Goal: Task Accomplishment & Management: Use online tool/utility

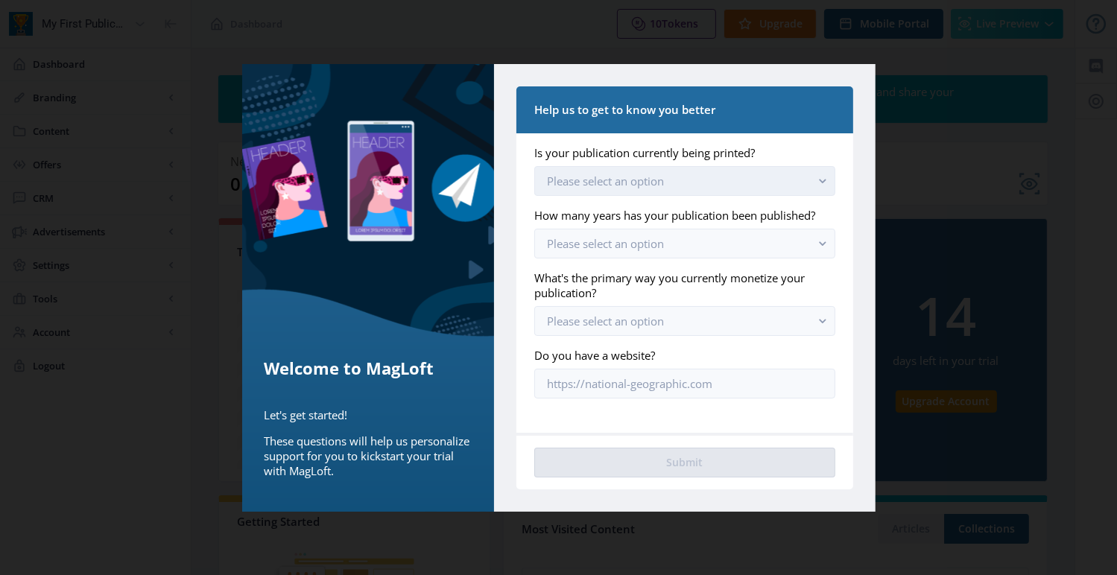
click at [728, 184] on button "Please select an option" at bounding box center [684, 181] width 300 height 30
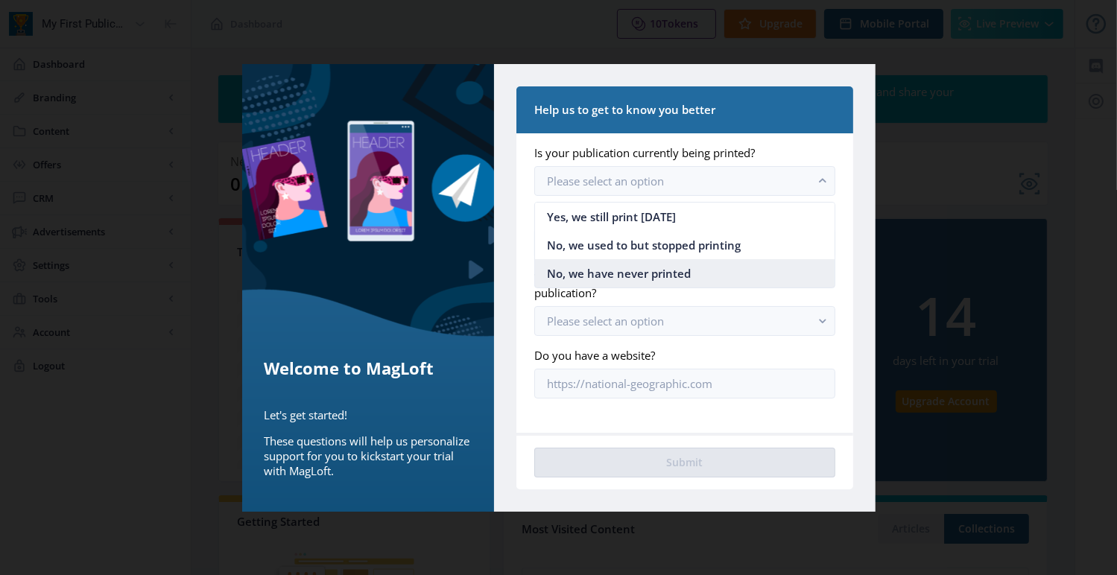
click at [691, 278] on nb-option "No, we have never printed" at bounding box center [684, 273] width 299 height 28
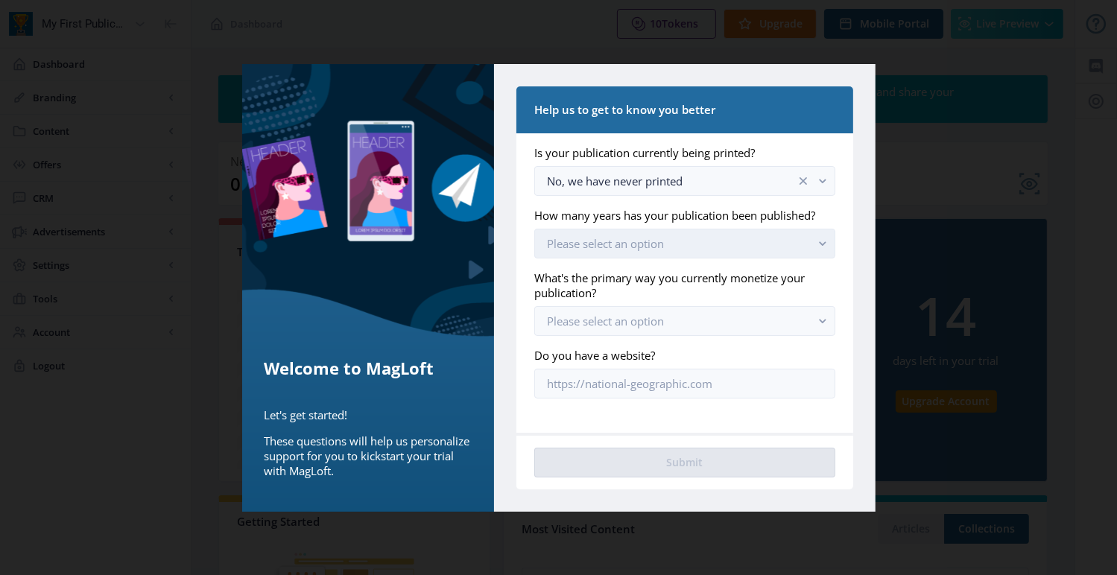
click at [721, 244] on button "Please select an option" at bounding box center [684, 244] width 300 height 30
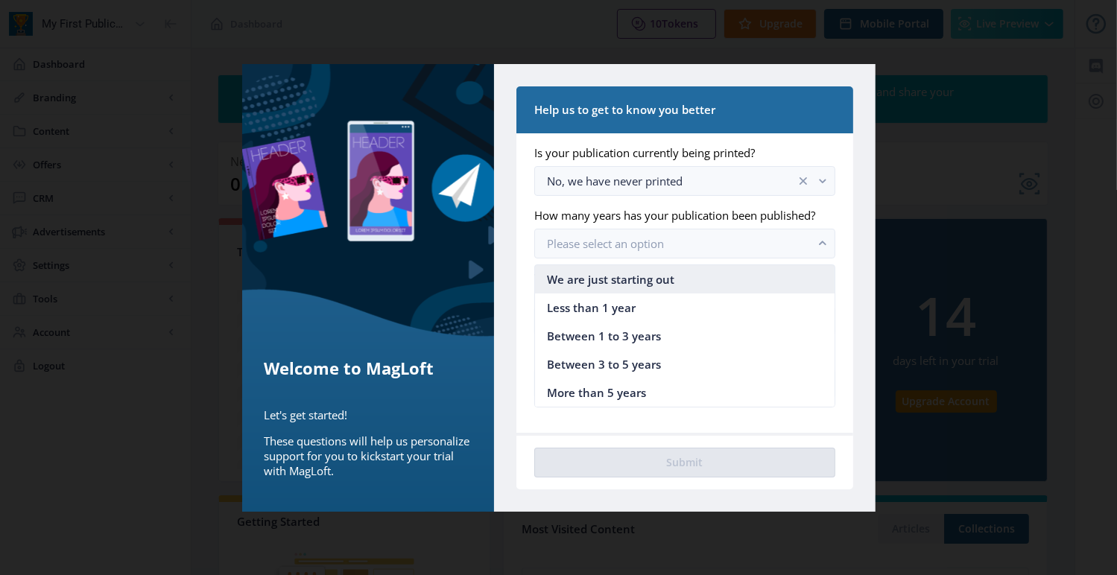
click at [681, 278] on nb-option "We are just starting out" at bounding box center [684, 279] width 299 height 28
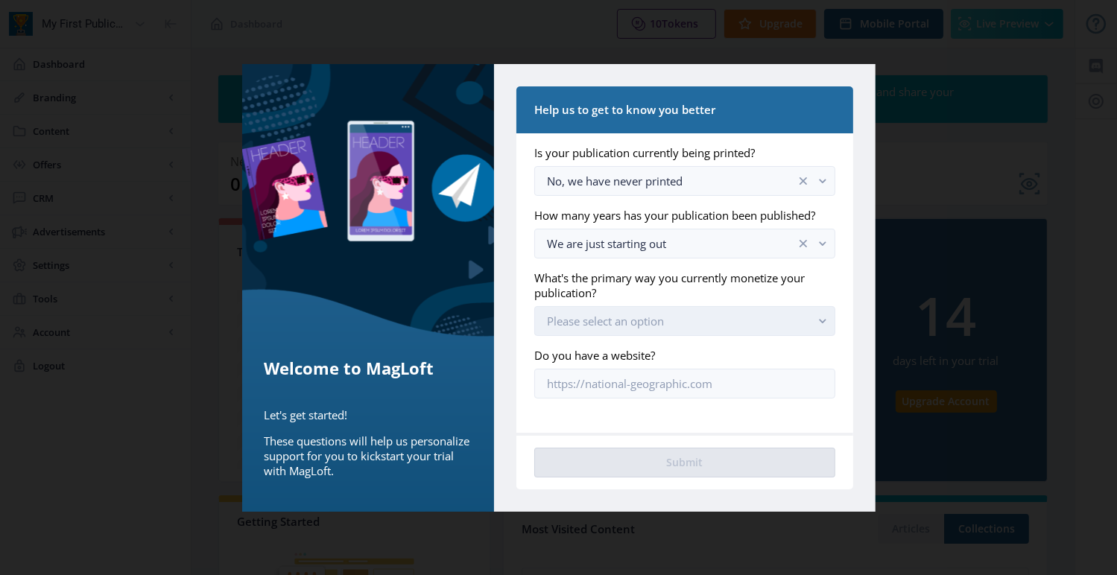
click at [668, 324] on button "Please select an option" at bounding box center [684, 321] width 300 height 30
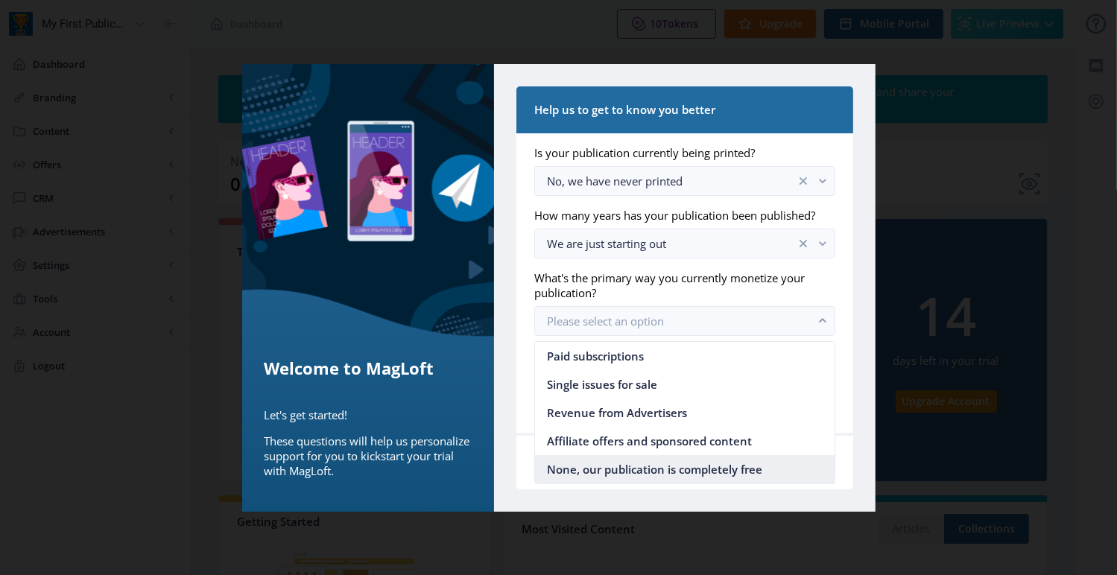
click at [647, 461] on span "None, our publication is completely free" at bounding box center [654, 470] width 215 height 18
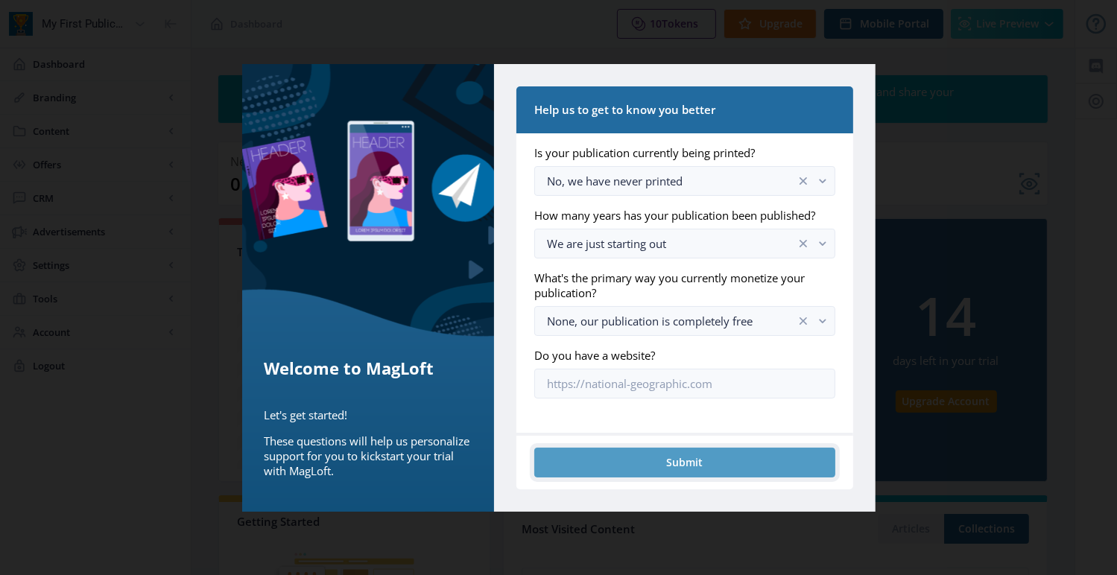
click at [648, 461] on button "Submit" at bounding box center [684, 463] width 300 height 30
click at [715, 462] on button "Submit" at bounding box center [684, 463] width 300 height 30
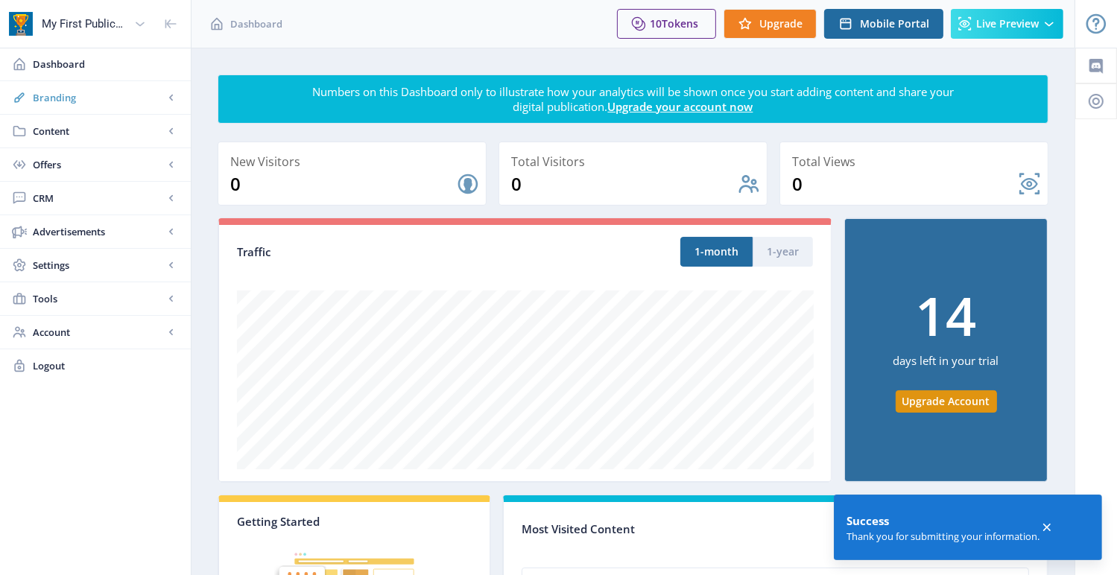
click at [96, 107] on link "Branding" at bounding box center [95, 97] width 191 height 33
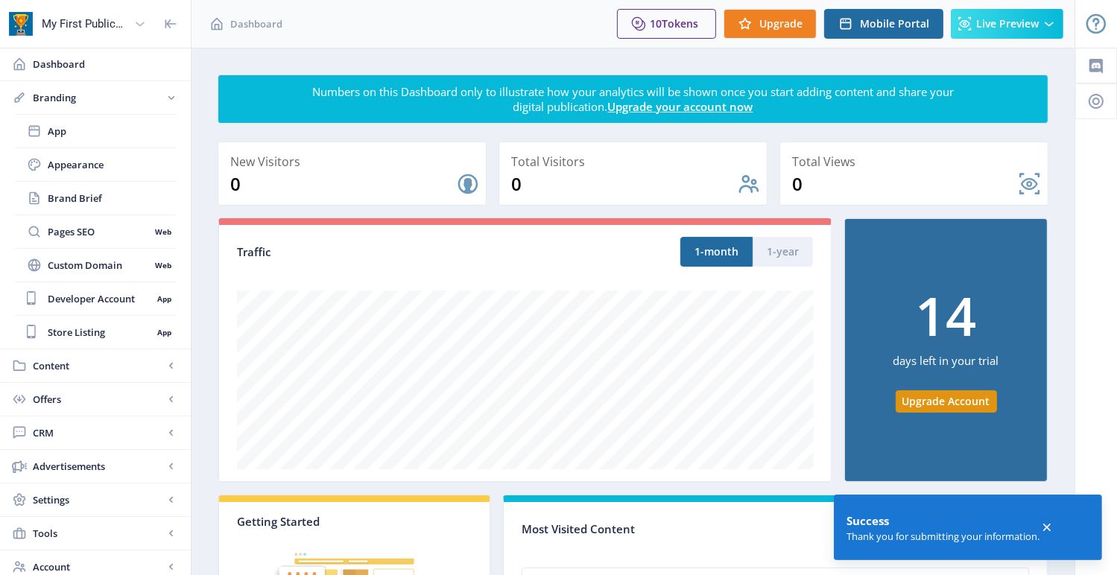
click at [142, 22] on icon at bounding box center [140, 23] width 15 height 15
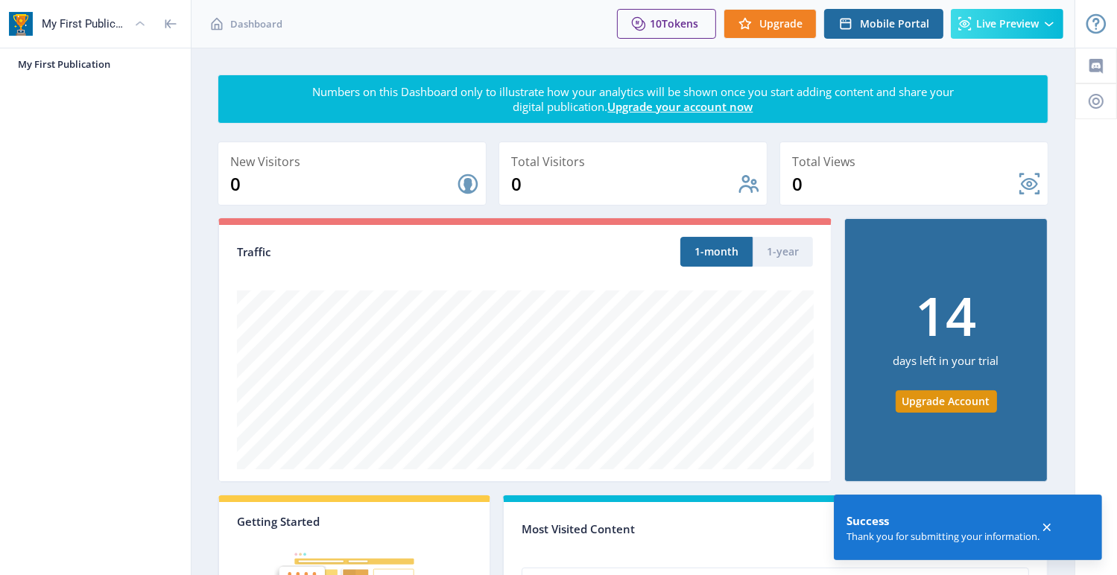
click at [142, 21] on icon at bounding box center [140, 23] width 15 height 15
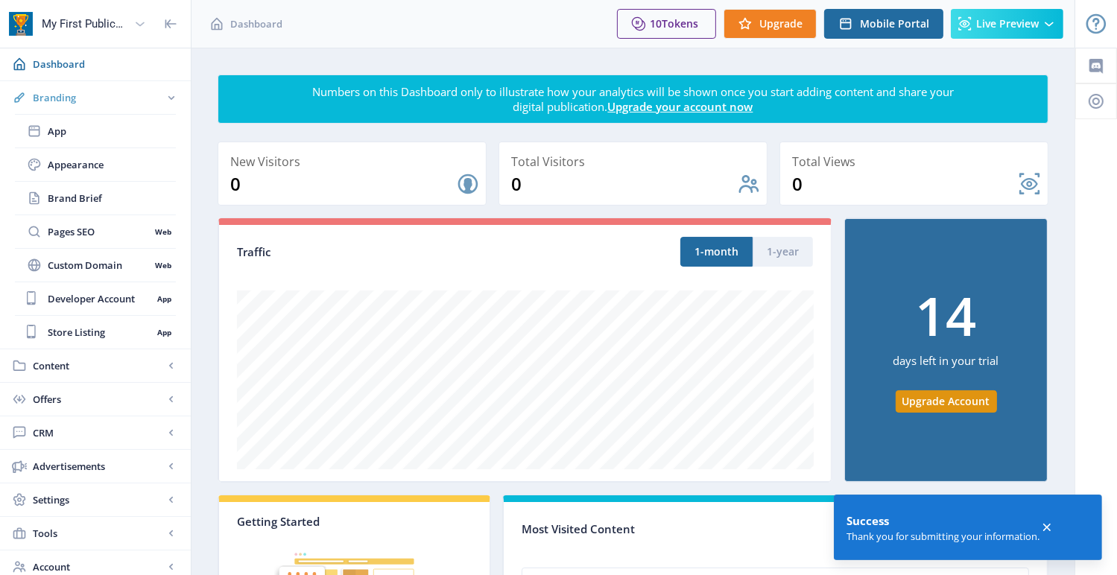
click at [173, 98] on rect at bounding box center [171, 97] width 15 height 15
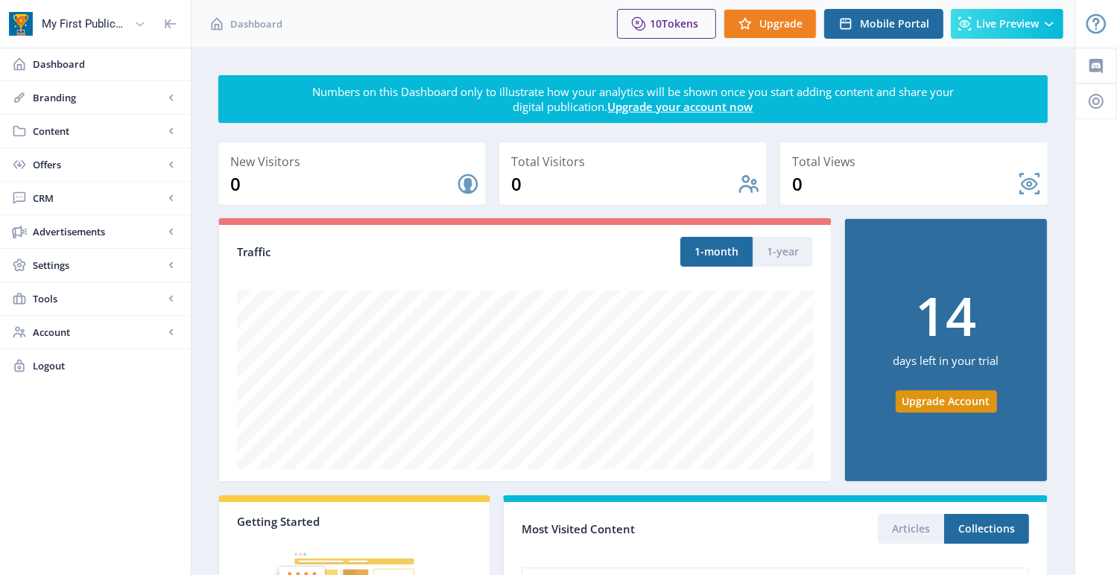
click at [173, 98] on rect at bounding box center [171, 97] width 15 height 15
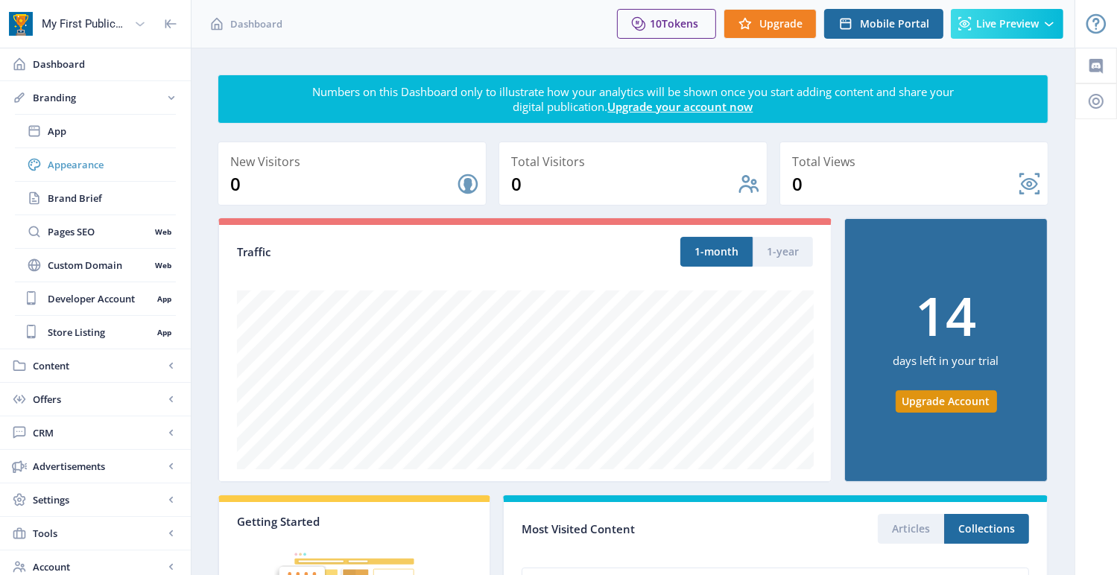
click at [83, 169] on span "Appearance" at bounding box center [112, 164] width 128 height 15
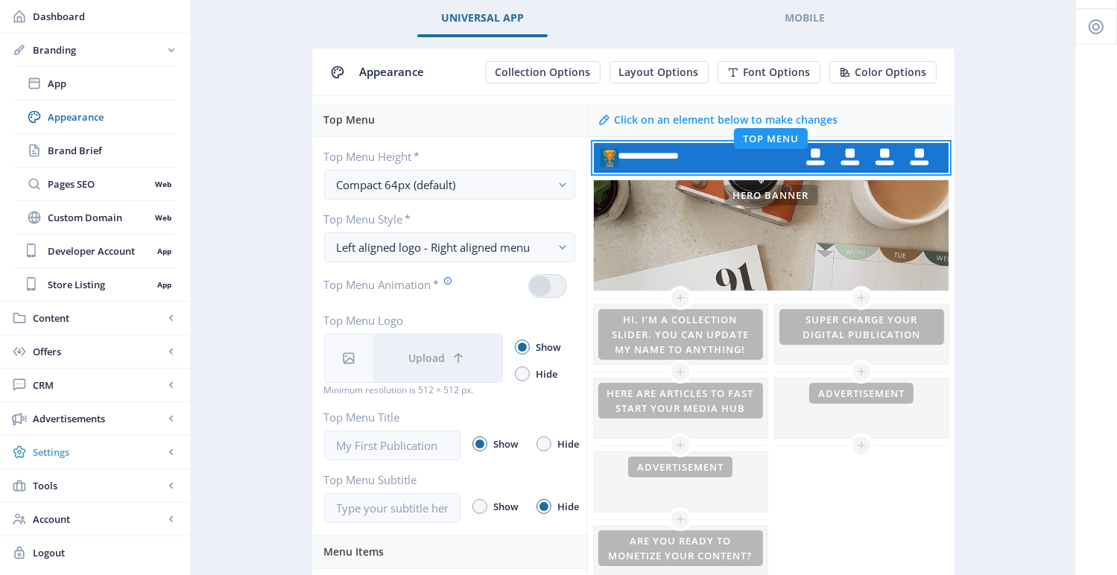
scroll to position [75, 0]
click at [71, 86] on span "App" at bounding box center [112, 83] width 128 height 15
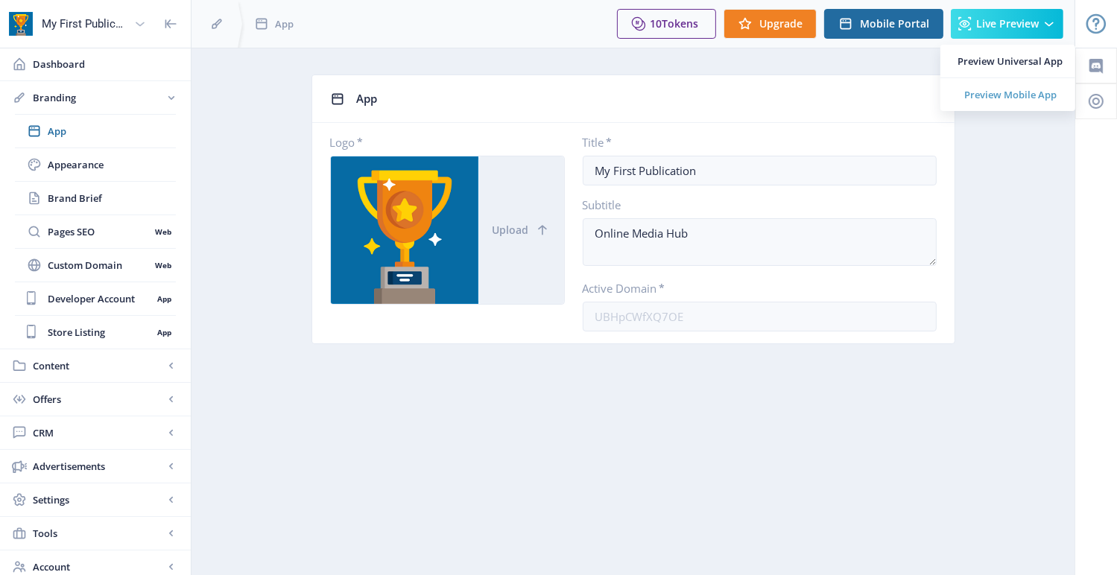
click at [1029, 101] on span "Preview Mobile App" at bounding box center [1010, 94] width 105 height 15
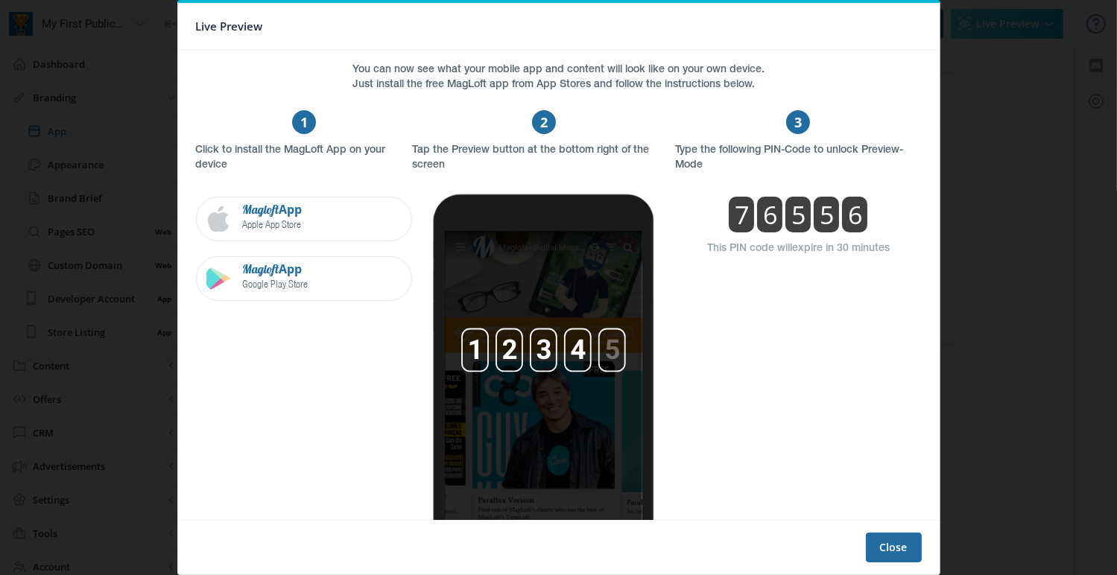
click at [1010, 304] on div at bounding box center [558, 287] width 1117 height 575
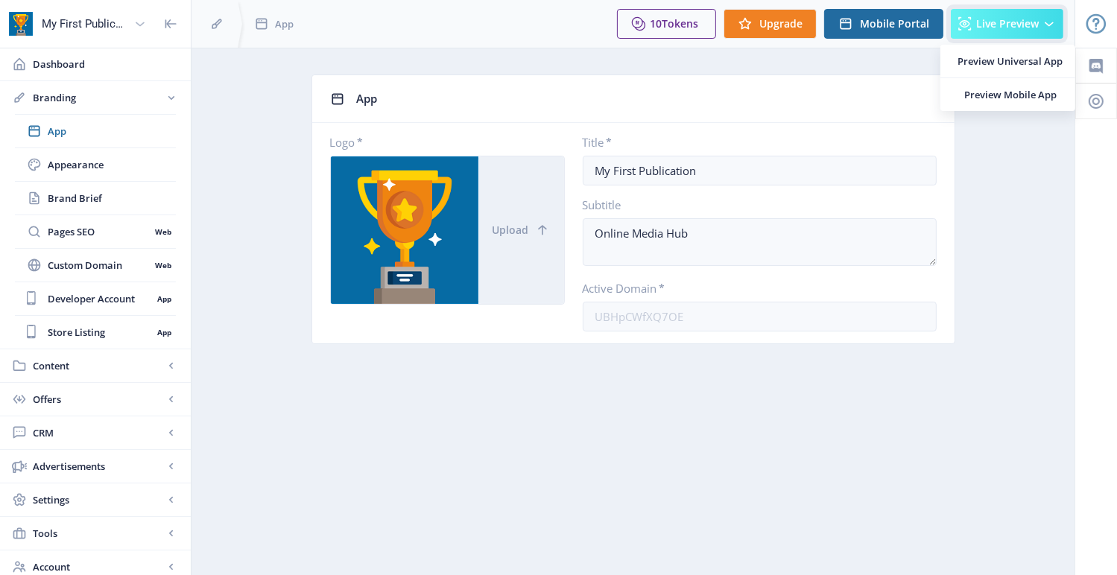
click at [1002, 24] on span "Live Preview" at bounding box center [1007, 24] width 63 height 12
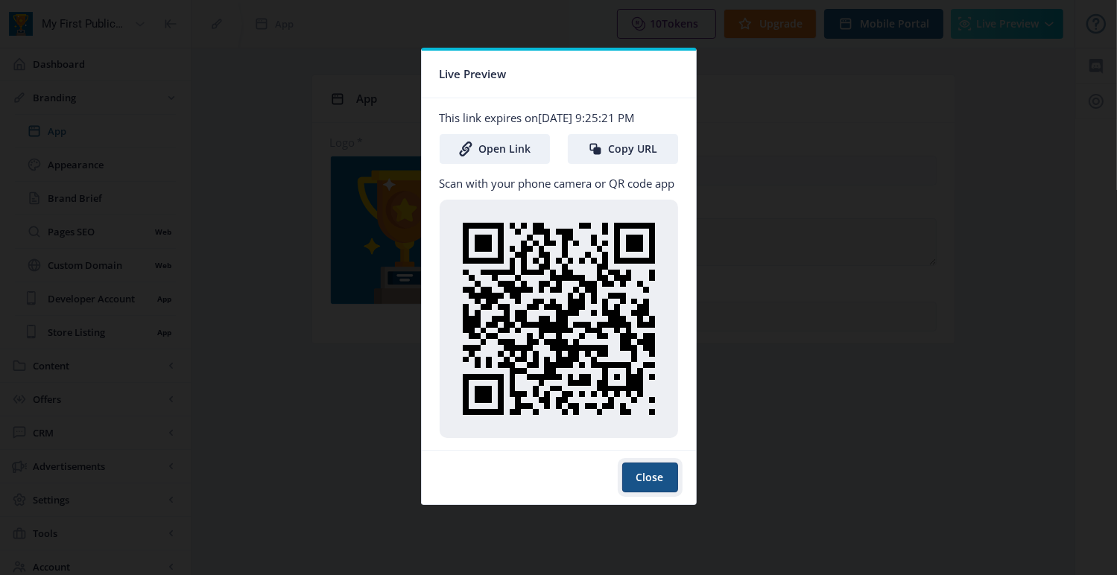
drag, startPoint x: 660, startPoint y: 473, endPoint x: 663, endPoint y: 455, distance: 18.1
click at [660, 473] on button "Close" at bounding box center [650, 478] width 56 height 30
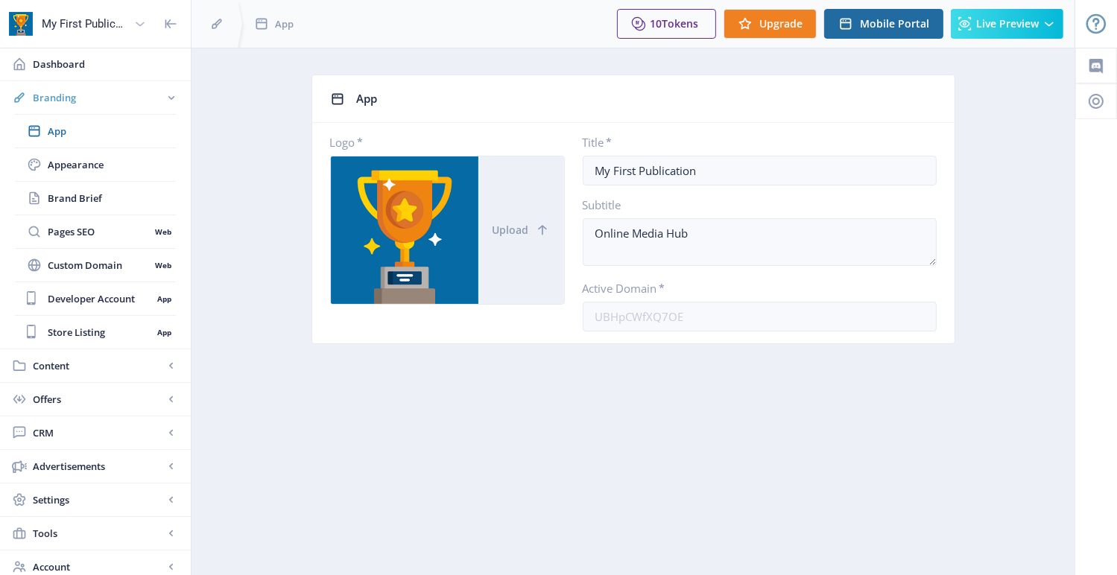
click at [164, 99] on rect at bounding box center [171, 97] width 15 height 15
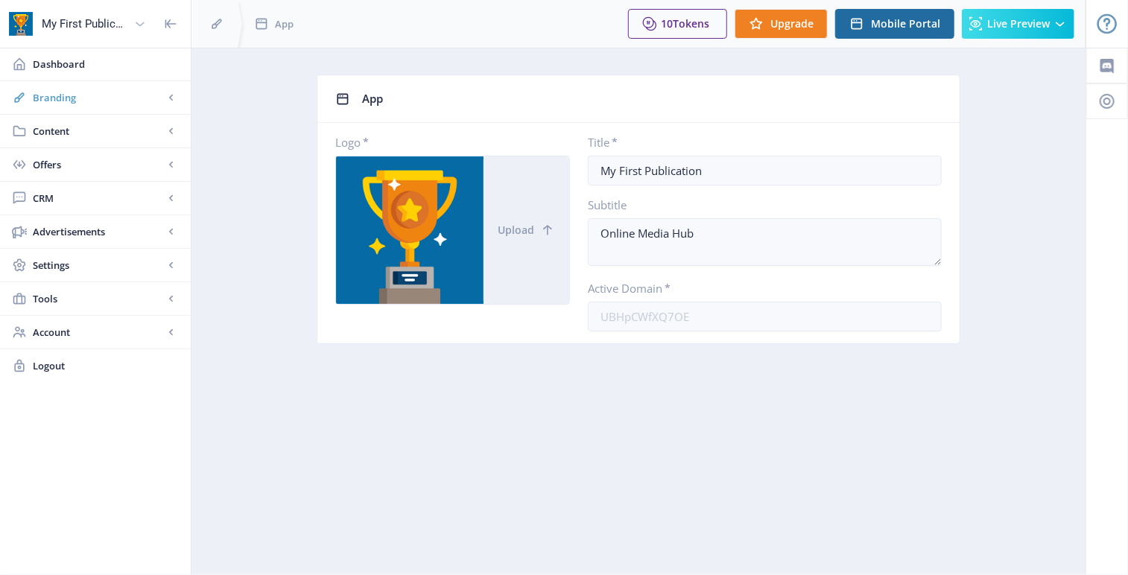
click at [164, 98] on rect at bounding box center [171, 97] width 15 height 15
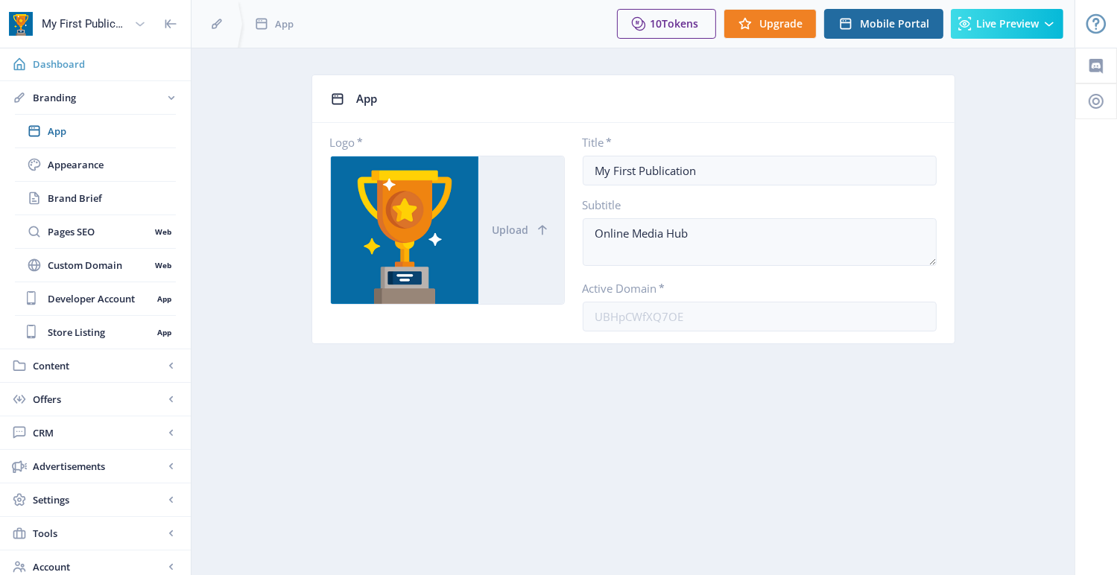
click at [104, 58] on span "Dashboard" at bounding box center [106, 64] width 146 height 15
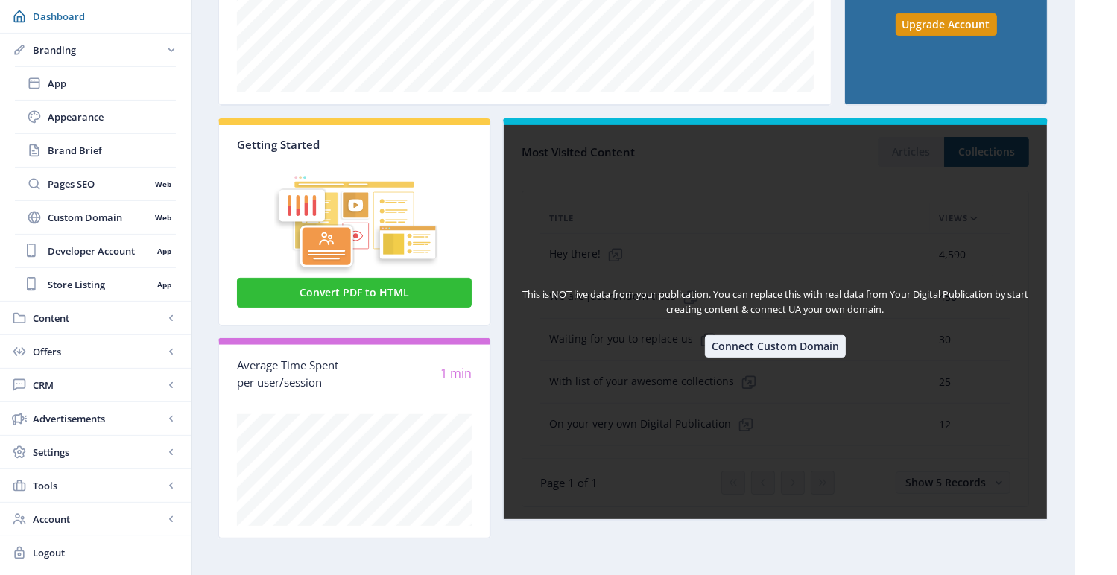
scroll to position [381, 0]
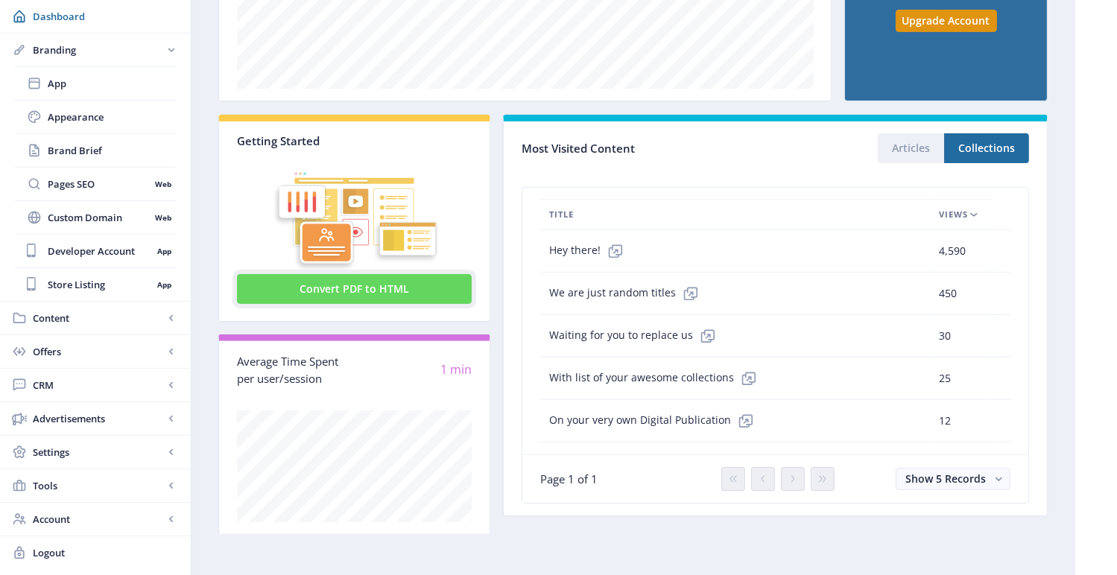
click at [358, 295] on button "Convert PDF to HTML" at bounding box center [354, 289] width 235 height 30
